Goal: Information Seeking & Learning: Understand process/instructions

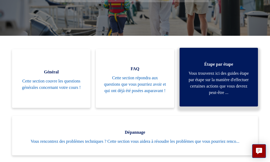
scroll to position [80, 0]
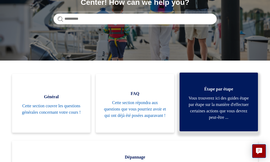
click at [206, 102] on span "Vous trouverez ici des guides étape par étape sur la manière d'effectuer certai…" at bounding box center [219, 108] width 62 height 26
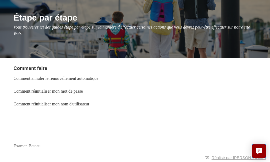
scroll to position [65, 0]
click at [83, 90] on link "Comment réinitialiser mon mot de passe" at bounding box center [47, 91] width 69 height 5
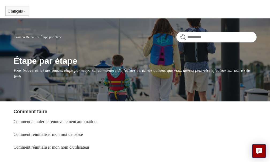
scroll to position [0, 0]
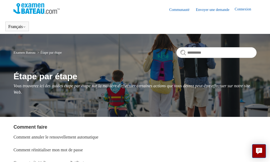
click at [30, 10] on img at bounding box center [36, 8] width 46 height 11
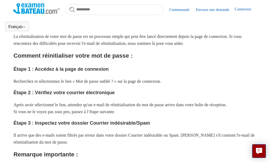
scroll to position [119, 0]
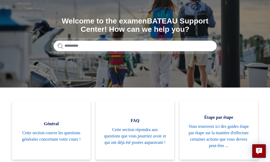
scroll to position [54, 0]
